Goal: Task Accomplishment & Management: Complete application form

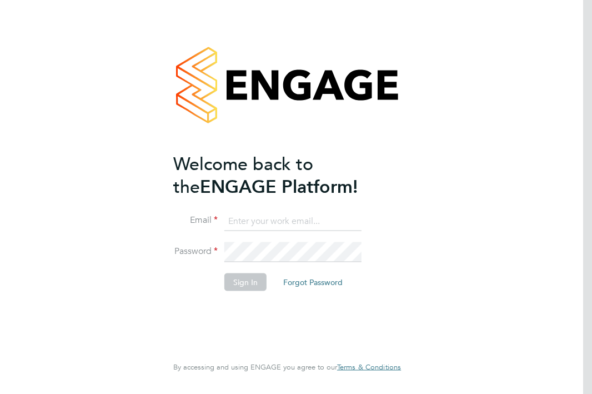
type input "sharka.begum@googlemail.com"
click at [247, 283] on button "Sign In" at bounding box center [245, 282] width 42 height 18
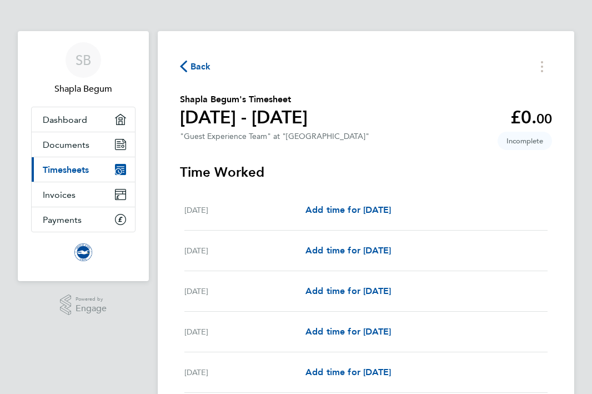
click at [202, 67] on span "Back" at bounding box center [201, 66] width 21 height 13
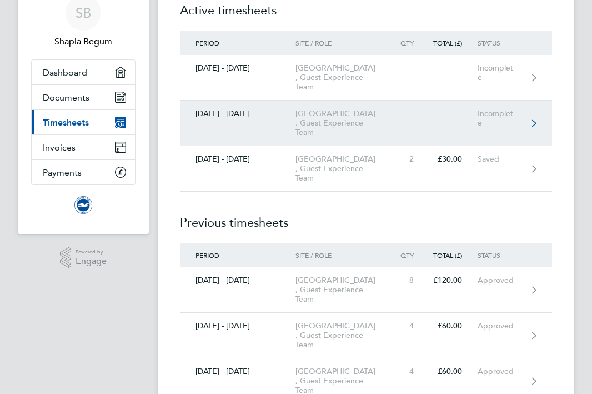
scroll to position [48, 0]
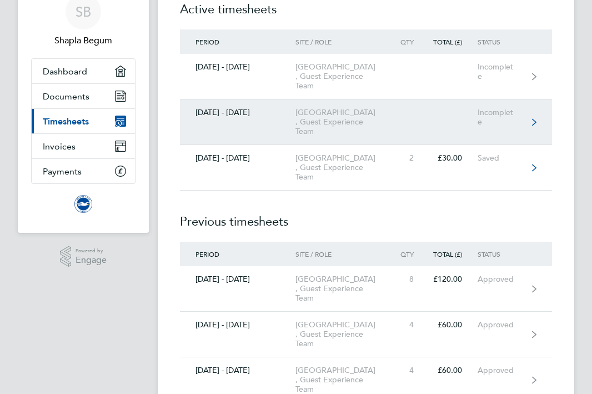
click at [233, 163] on div "[DATE] - [DATE]" at bounding box center [238, 157] width 116 height 9
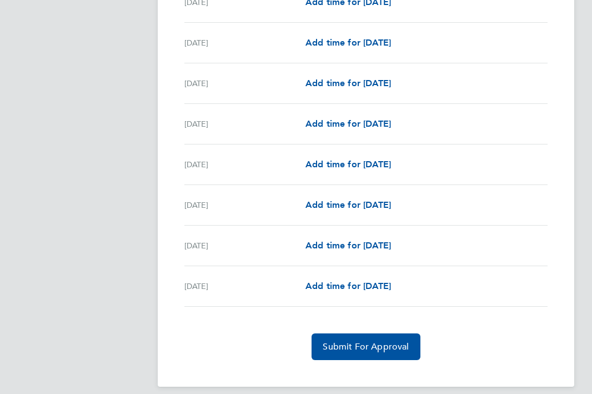
scroll to position [1284, 0]
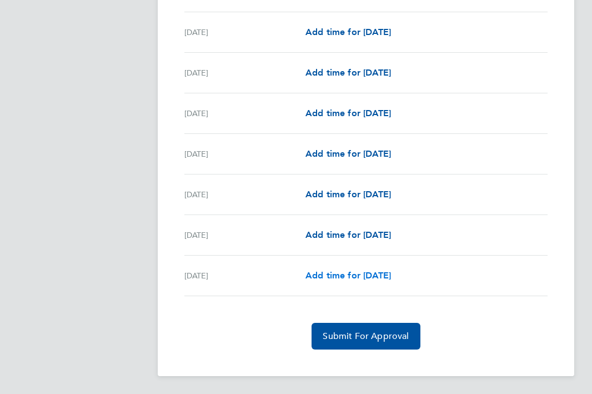
click at [325, 278] on span "Add time for [DATE]" at bounding box center [349, 275] width 86 height 11
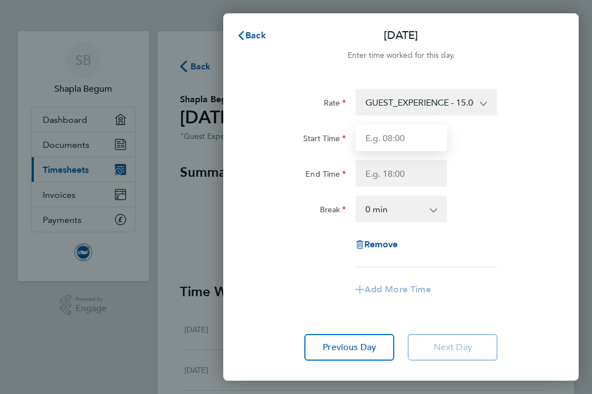
click at [403, 142] on input "Start Time" at bounding box center [402, 137] width 92 height 27
type input "10:15"
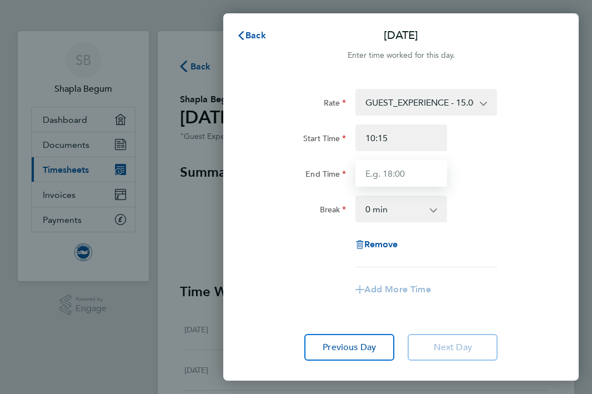
click at [407, 178] on input "End Time" at bounding box center [402, 173] width 92 height 27
type input "14:15"
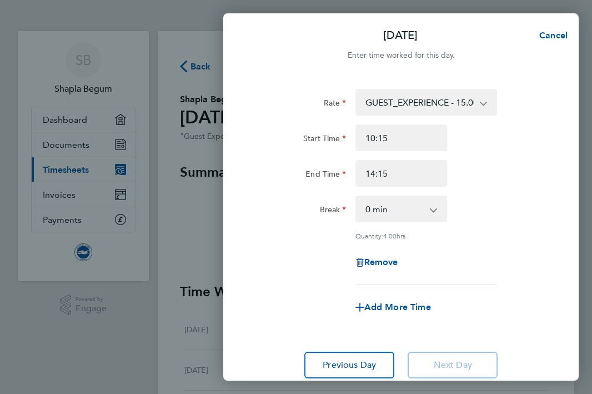
click at [434, 215] on app-icon-cross-button at bounding box center [439, 209] width 13 height 24
click at [471, 228] on div "Rate GUEST_EXPERIENCE - 15.00 Start Time 10:15 End Time 14:15 Break 0 min 15 mi…" at bounding box center [400, 187] width 293 height 196
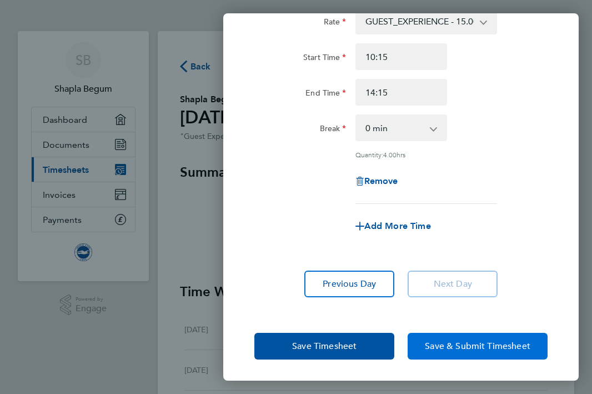
click at [457, 352] on button "Save & Submit Timesheet" at bounding box center [478, 346] width 140 height 27
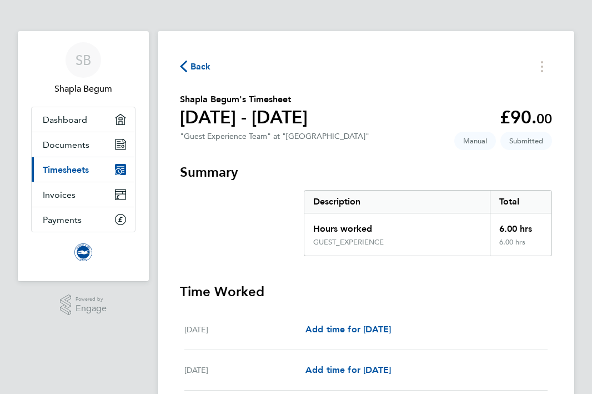
click at [191, 62] on span "Back" at bounding box center [201, 66] width 21 height 13
